Goal: Find specific page/section: Find specific page/section

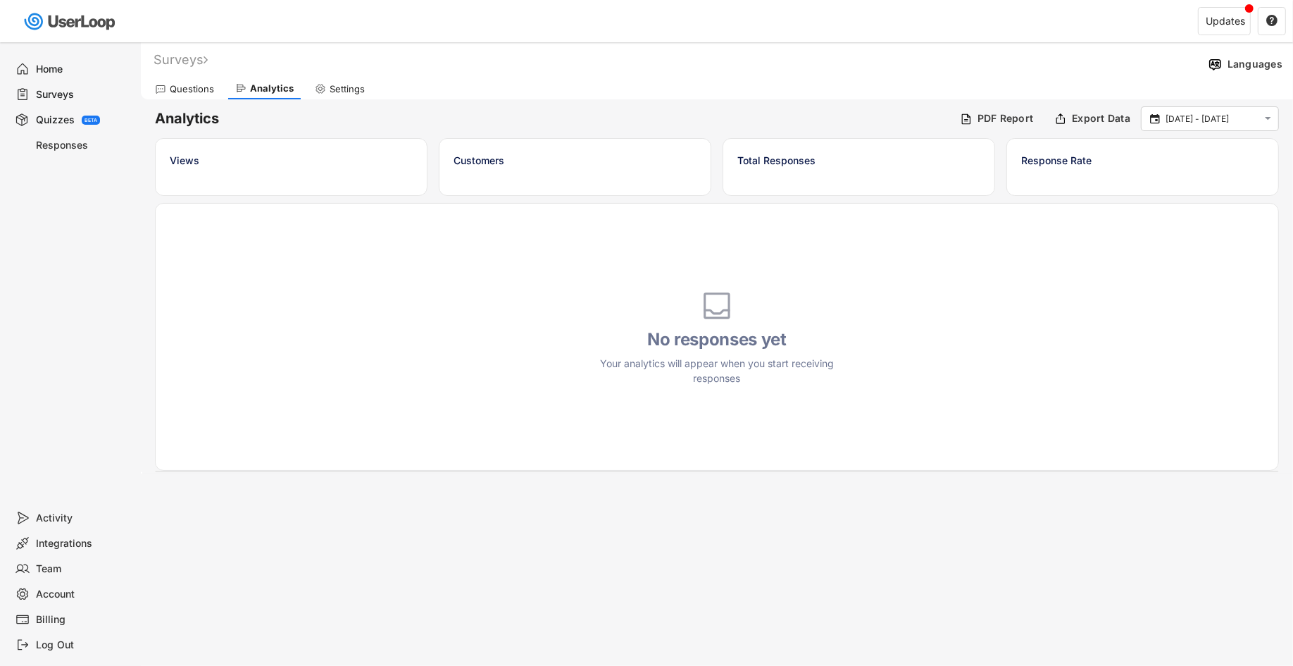
click at [39, 65] on div "Home" at bounding box center [83, 69] width 93 height 13
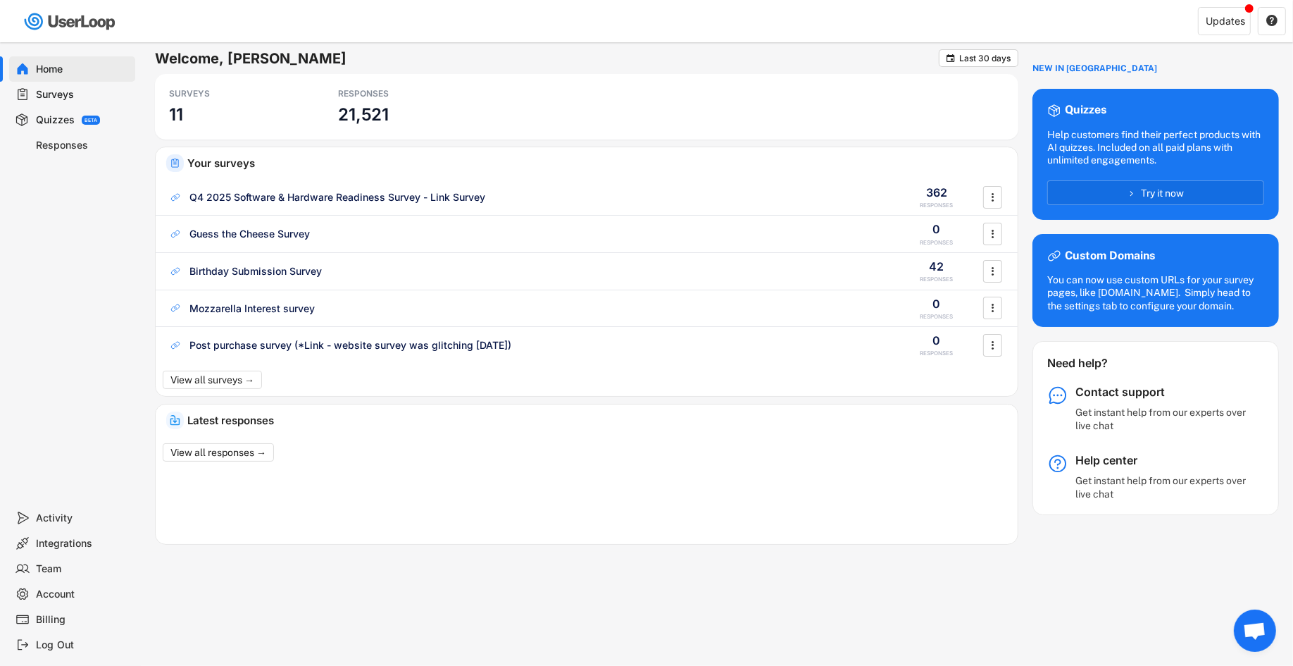
click at [68, 116] on div "Quizzes" at bounding box center [55, 119] width 39 height 13
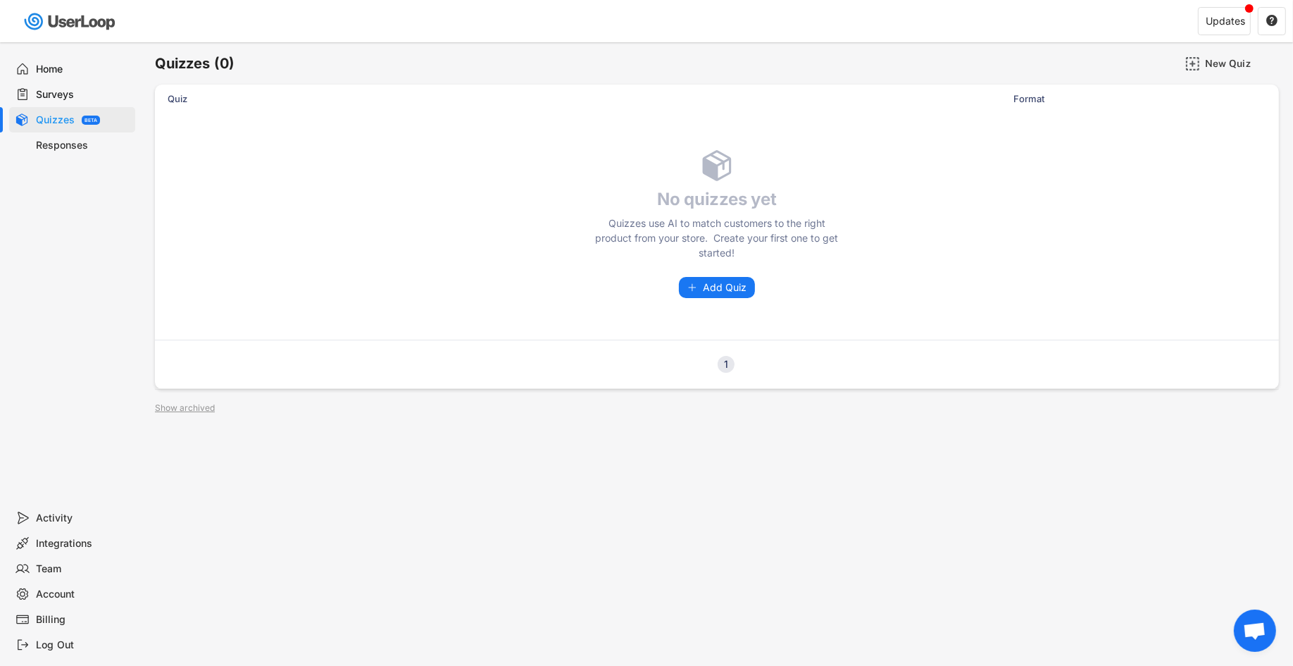
click at [66, 71] on div "Home" at bounding box center [83, 69] width 93 height 13
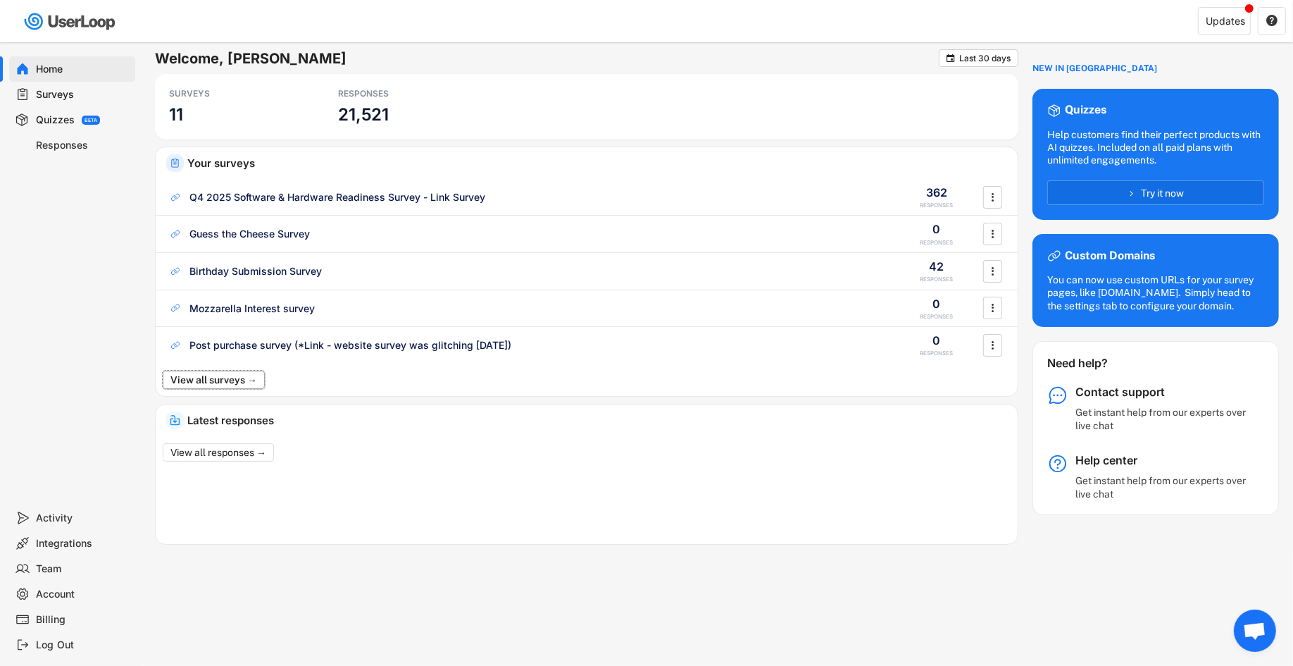
click at [244, 380] on button "View all surveys →" at bounding box center [214, 379] width 102 height 18
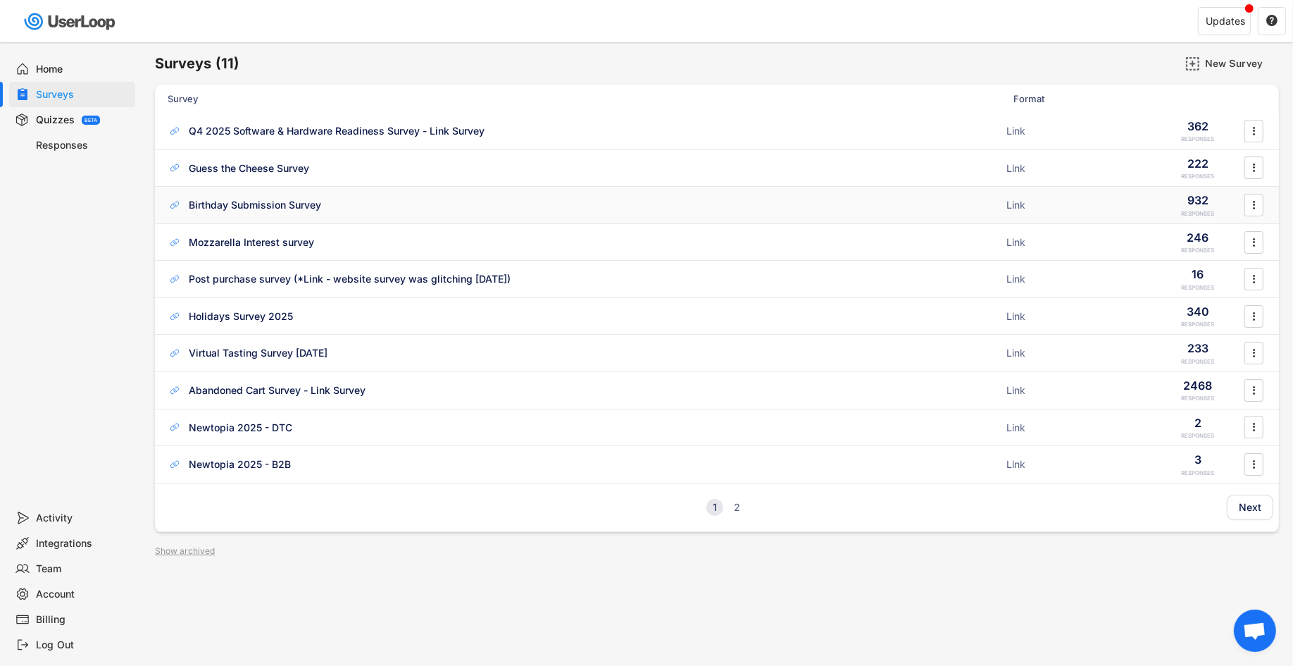
click at [281, 205] on div "Birthday Submission Survey" at bounding box center [255, 205] width 132 height 14
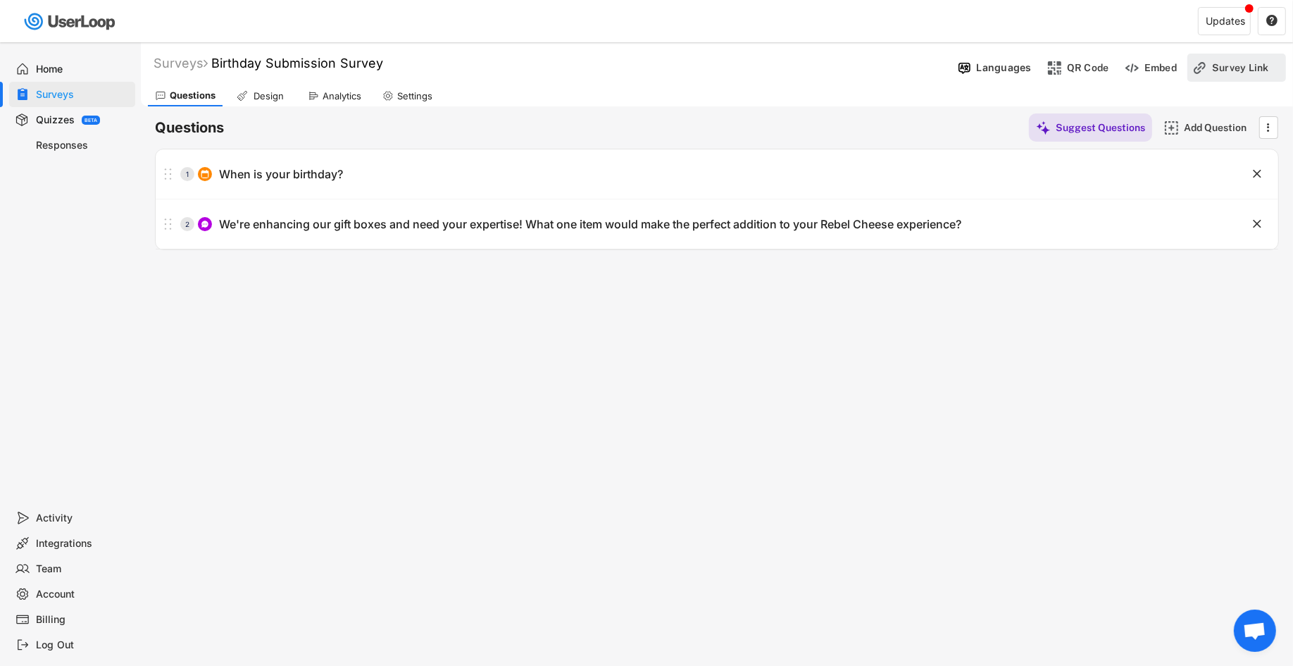
click at [1221, 64] on div "Survey Link" at bounding box center [1247, 67] width 70 height 13
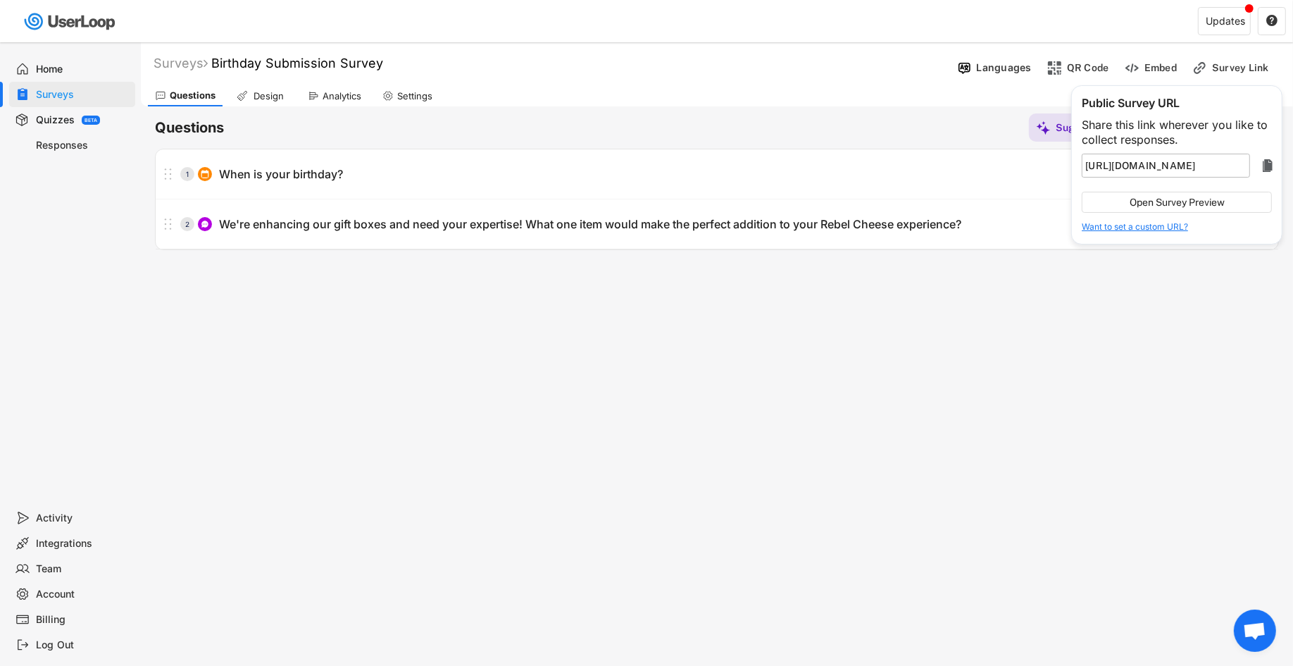
click at [1269, 168] on text "" at bounding box center [1268, 165] width 10 height 17
